Goal: Navigation & Orientation: Find specific page/section

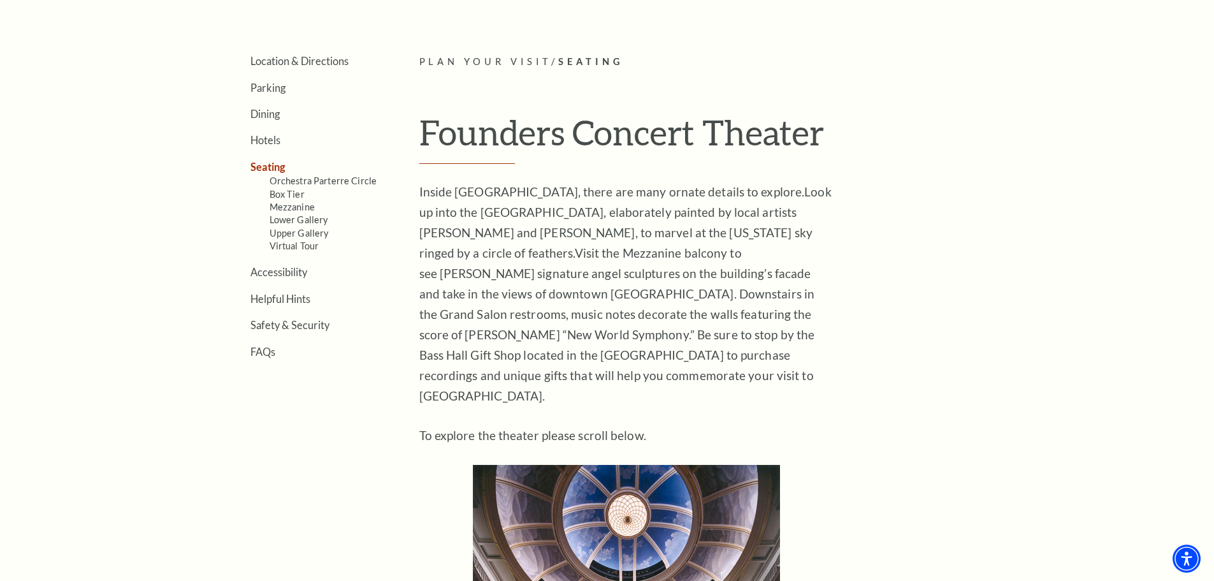
scroll to position [382, 0]
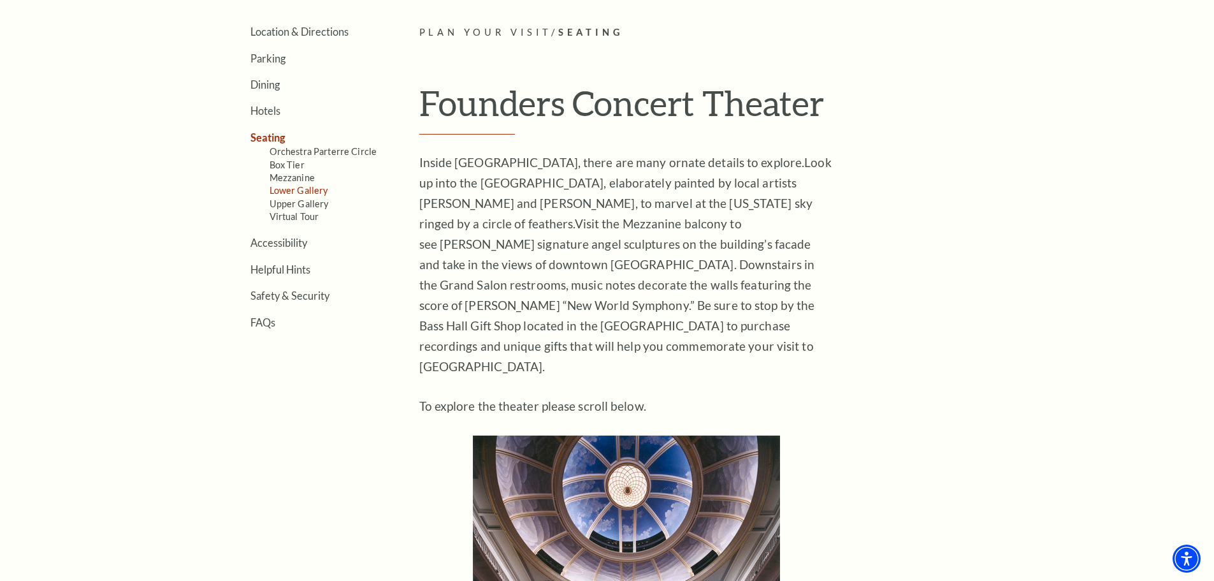
click at [310, 190] on link "Lower Gallery" at bounding box center [299, 190] width 59 height 11
click at [310, 174] on link "Mezzanine" at bounding box center [292, 177] width 45 height 11
click at [304, 193] on link "Lower Gallery" at bounding box center [299, 190] width 59 height 11
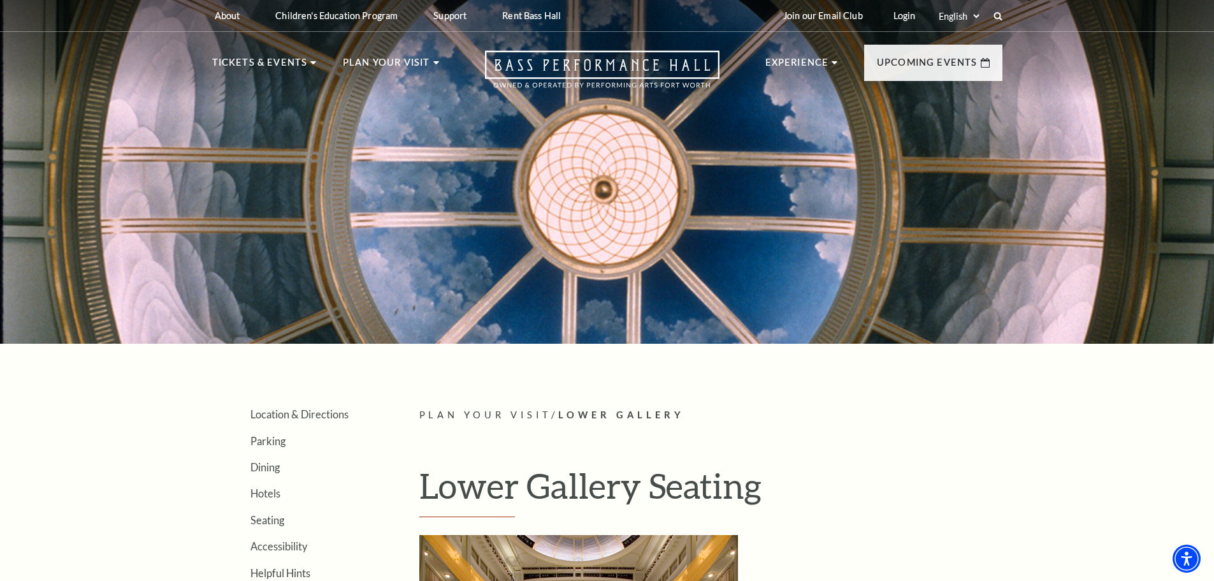
drag, startPoint x: 760, startPoint y: 405, endPoint x: 758, endPoint y: 388, distance: 17.3
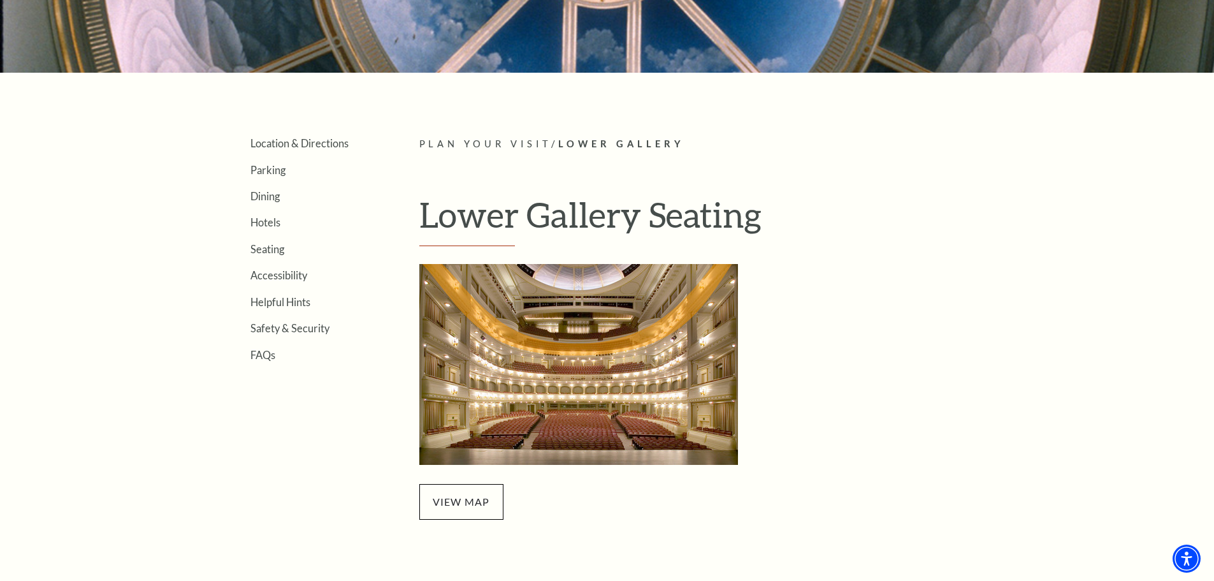
scroll to position [319, 0]
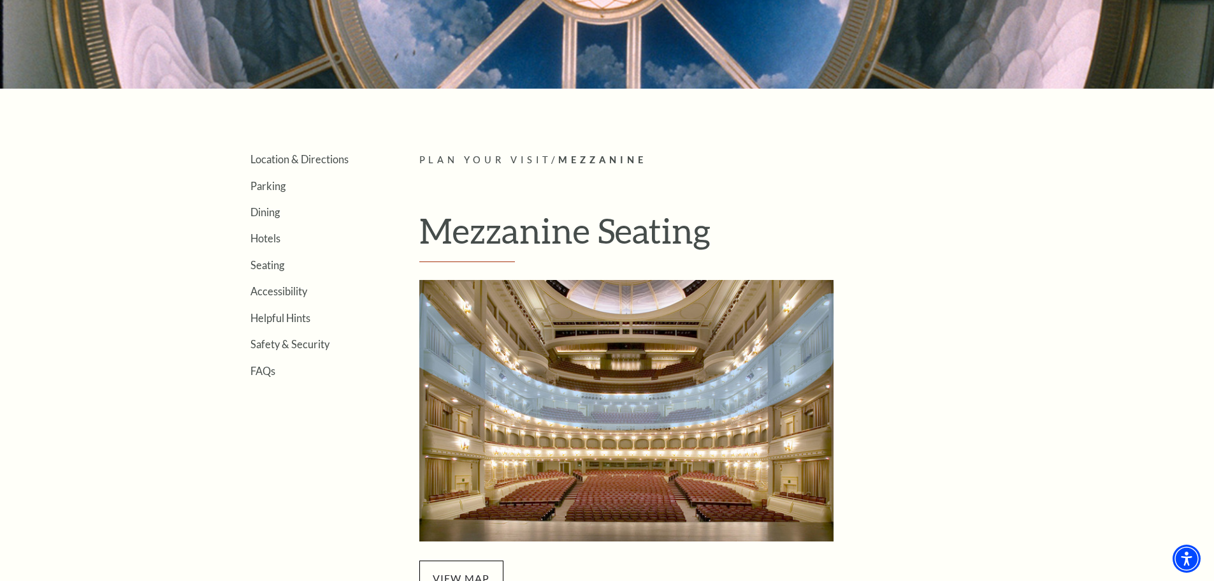
scroll to position [510, 0]
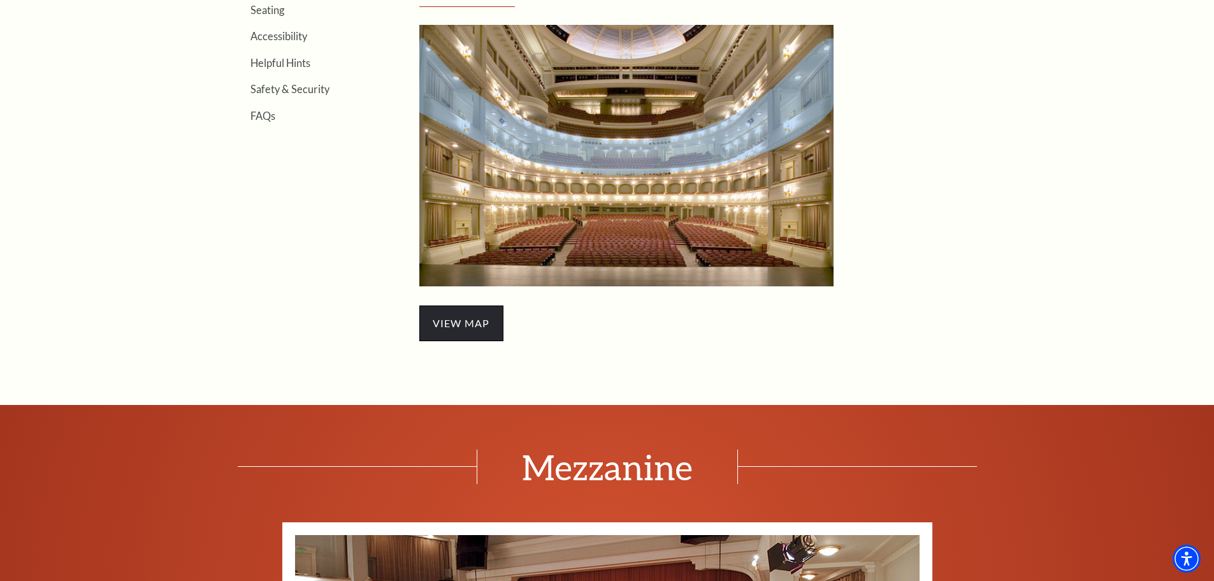
click at [473, 319] on span "view map" at bounding box center [461, 323] width 84 height 36
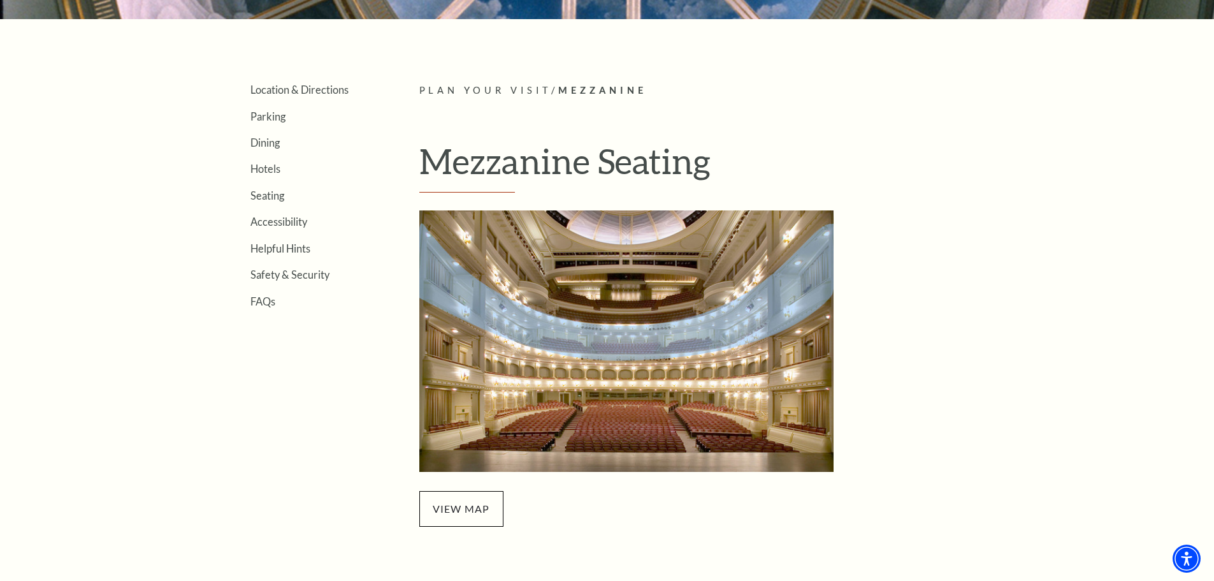
scroll to position [255, 0]
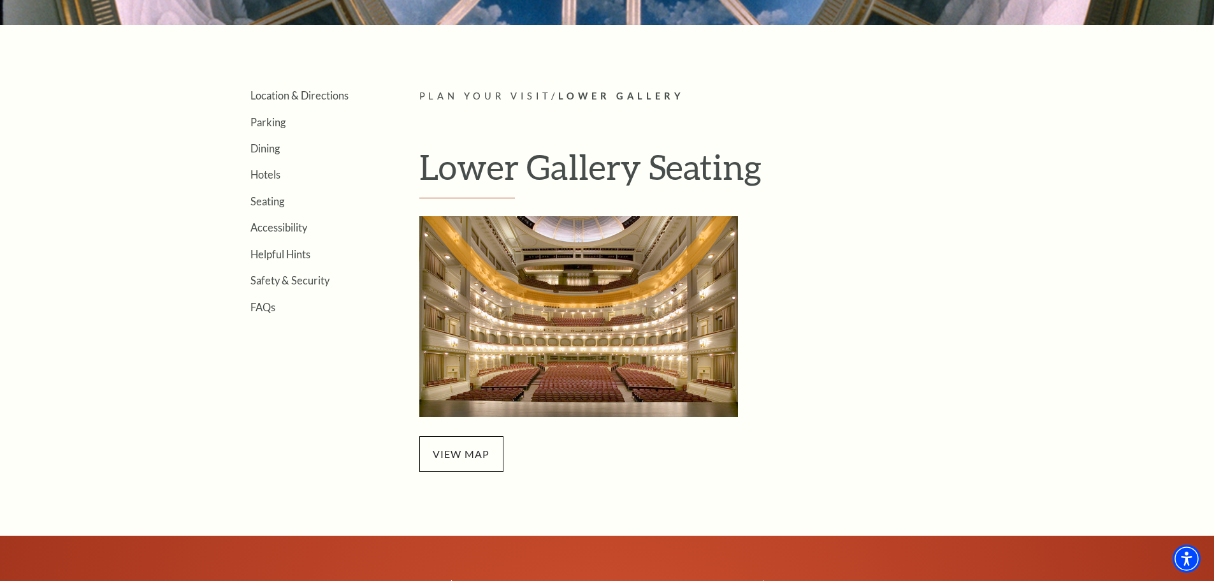
scroll to position [510, 0]
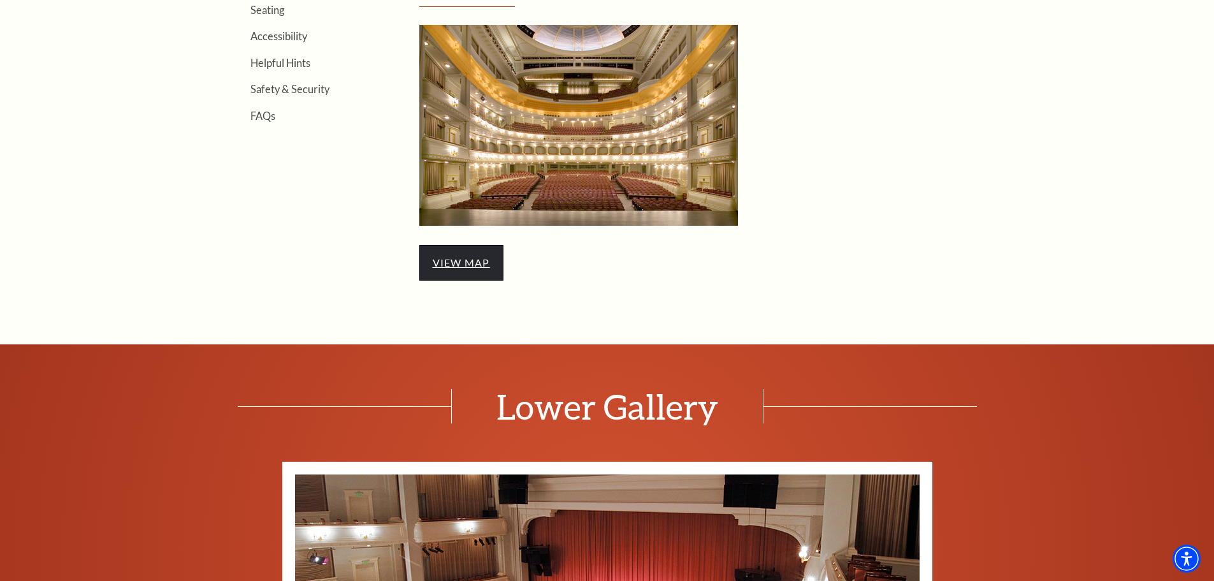
click at [468, 268] on link "view map" at bounding box center [461, 262] width 57 height 12
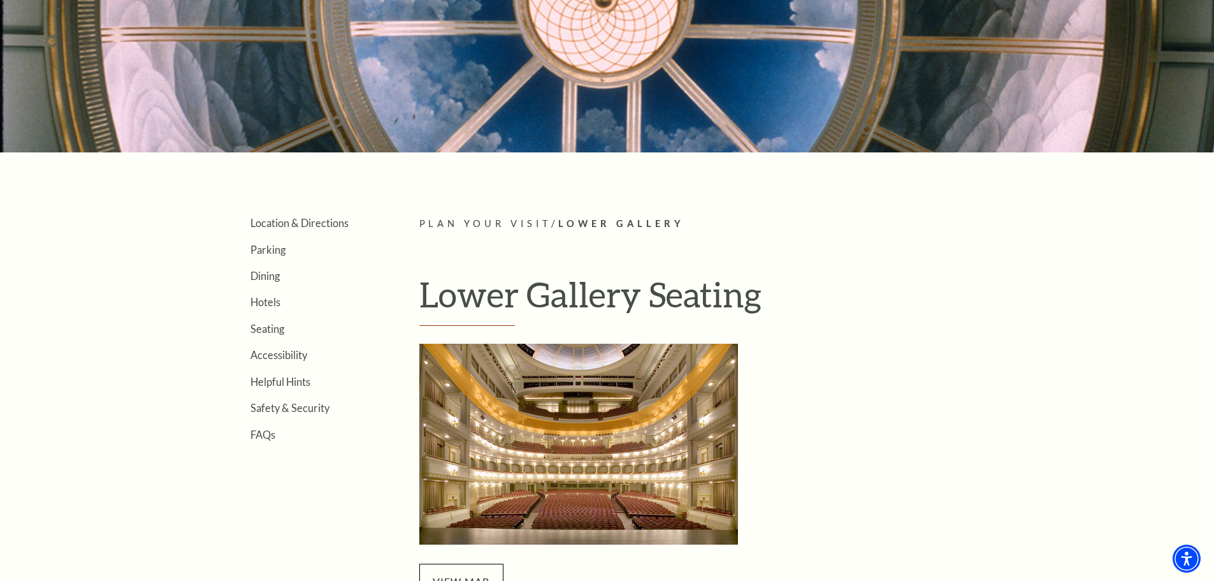
scroll to position [0, 0]
